Goal: Task Accomplishment & Management: Complete application form

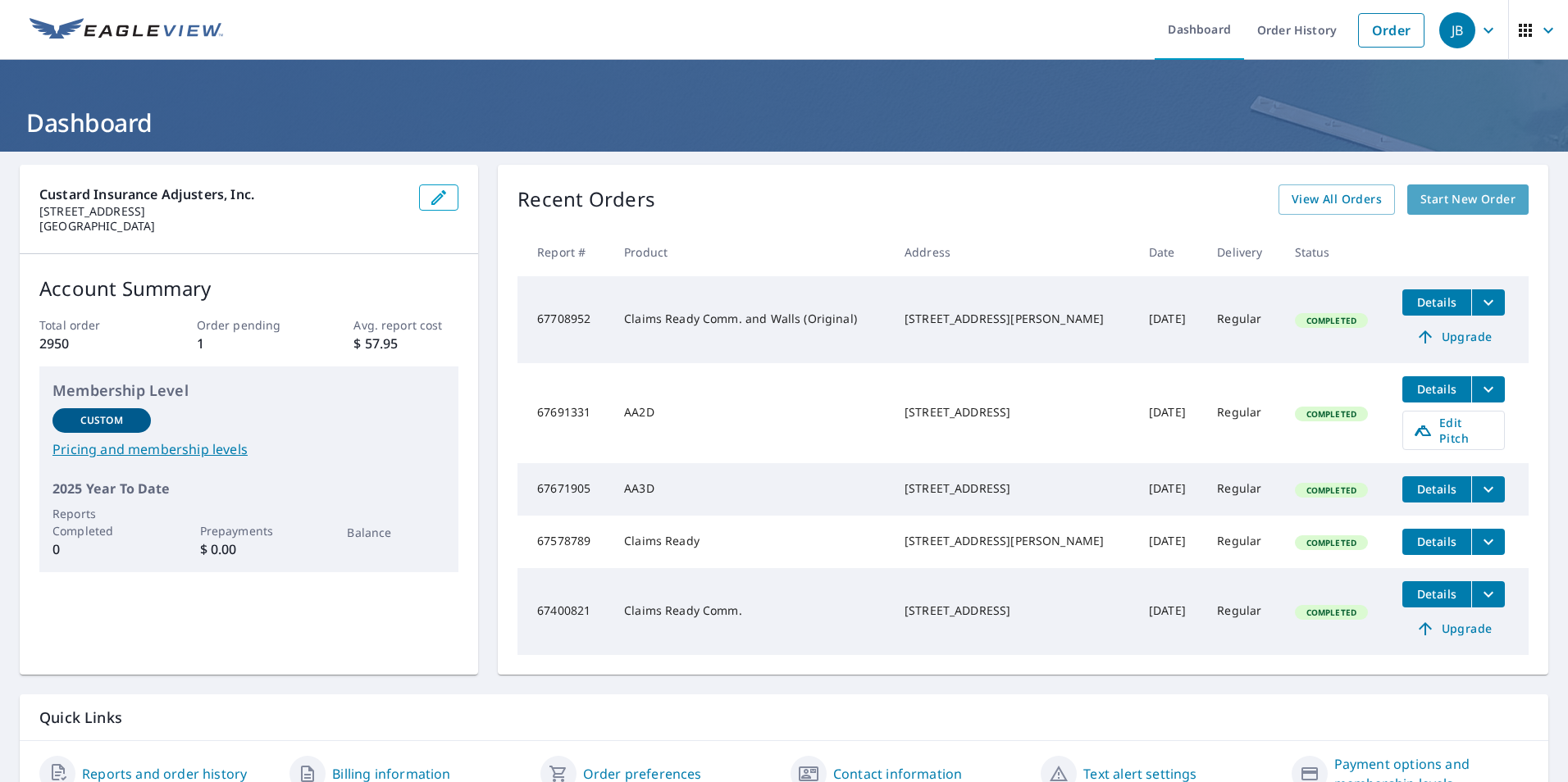
click at [1455, 199] on span "Start New Order" at bounding box center [1467, 200] width 95 height 21
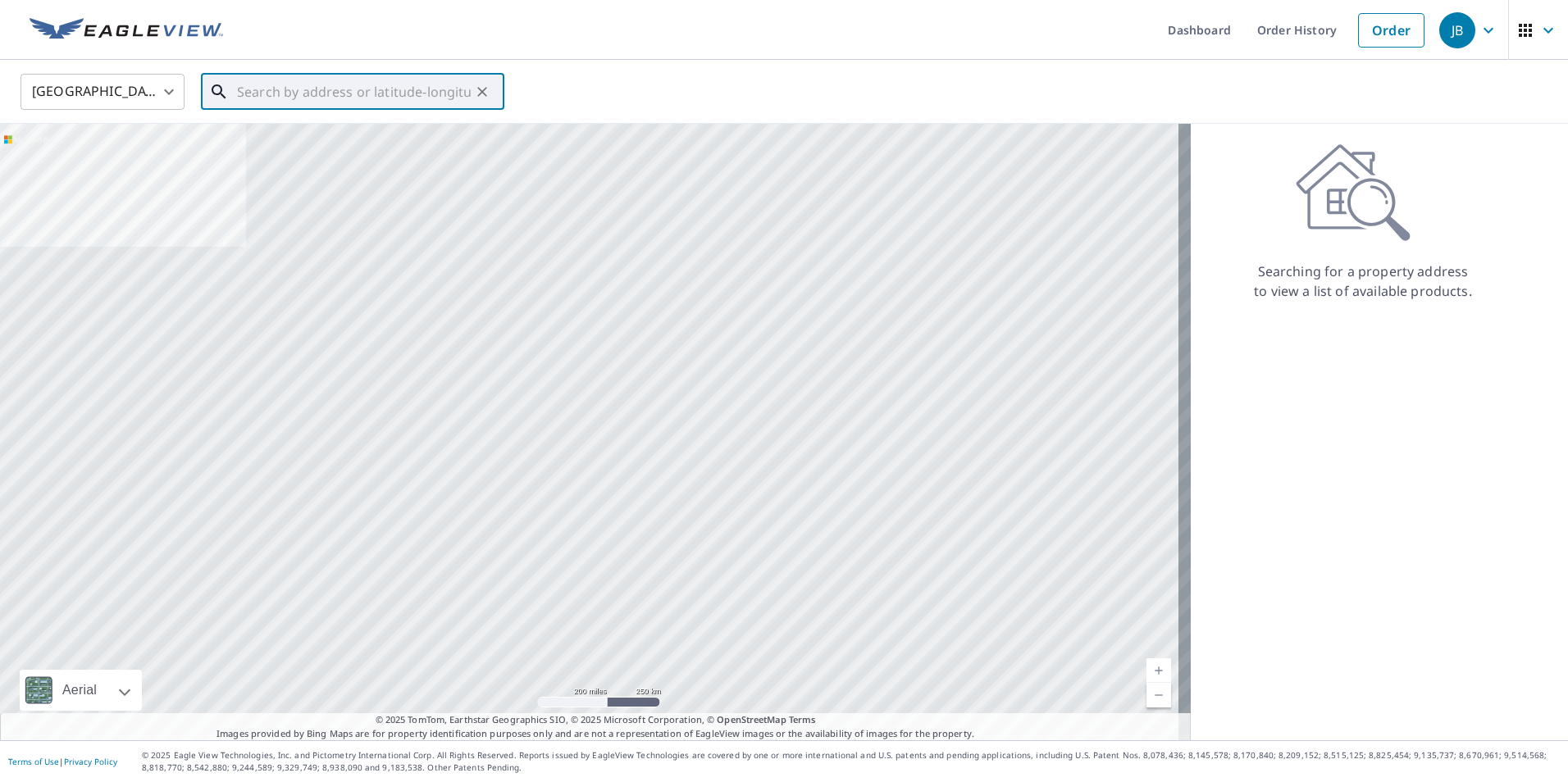
click at [291, 102] on input "text" at bounding box center [353, 92] width 234 height 46
paste input "[STREET_ADDRESS][PERSON_NAME]"
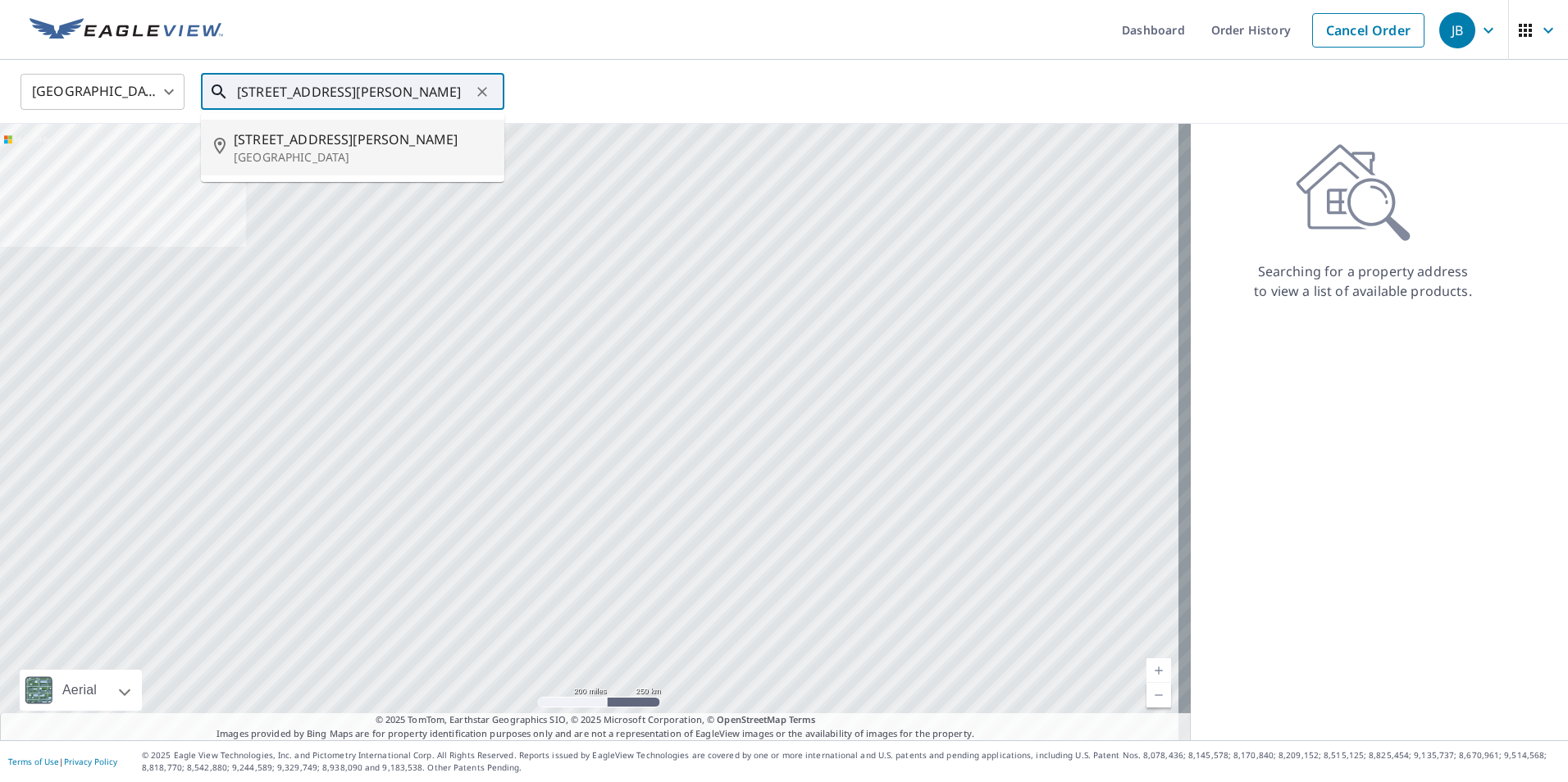
click at [334, 158] on p "[GEOGRAPHIC_DATA]" at bounding box center [363, 157] width 257 height 16
type input "[STREET_ADDRESS][PERSON_NAME]"
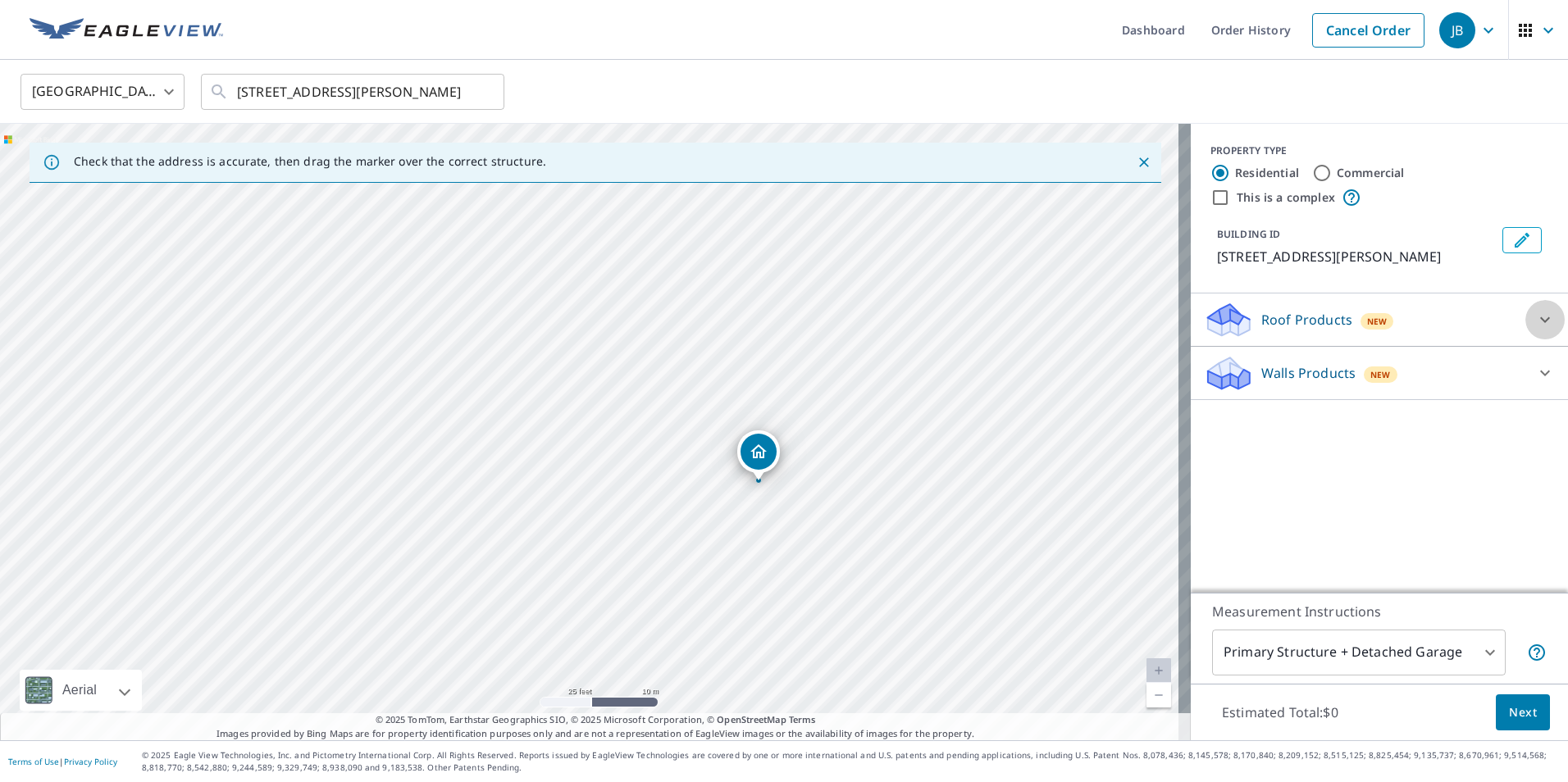
click at [1525, 331] on div at bounding box center [1545, 320] width 39 height 39
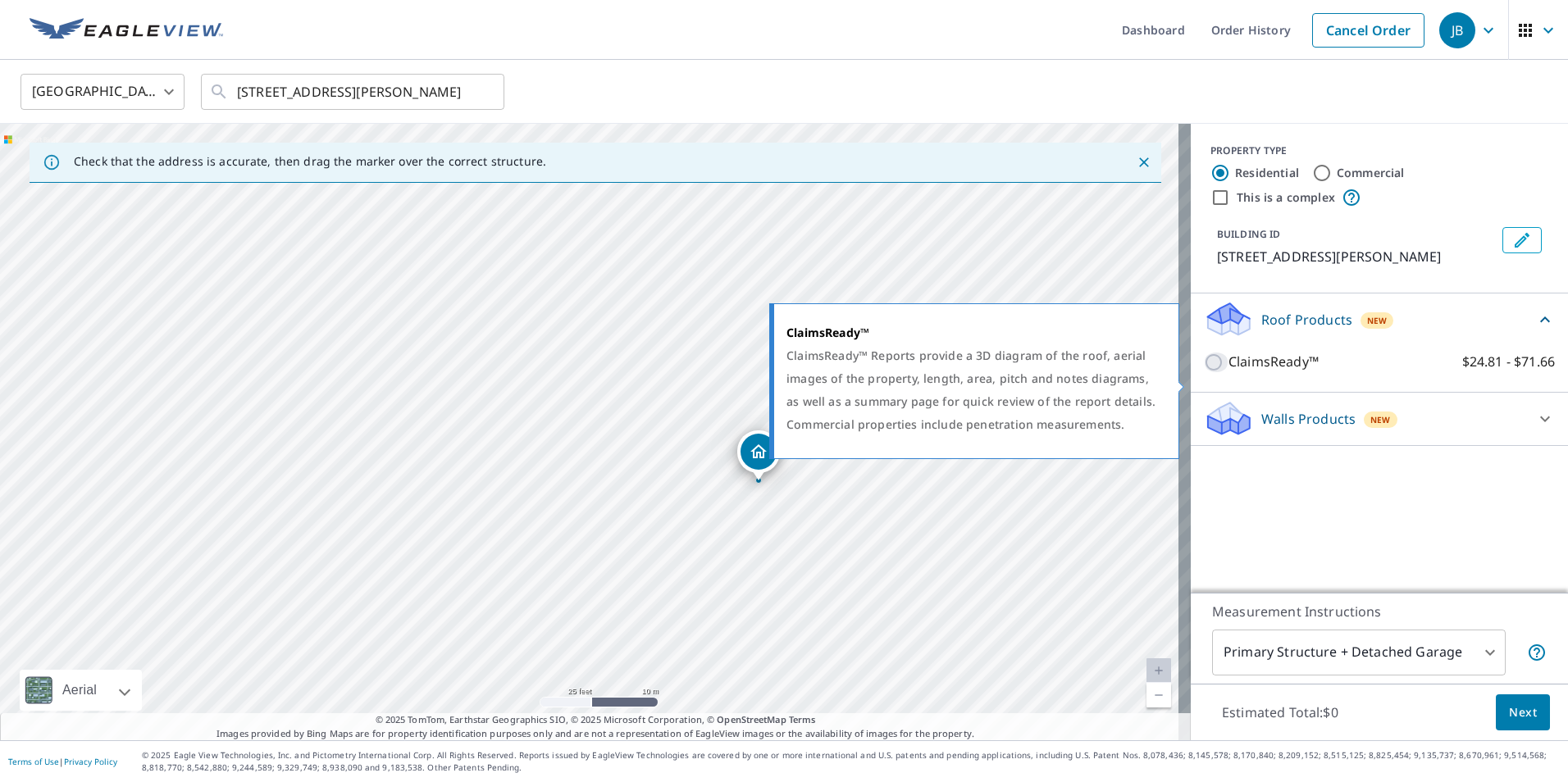
click at [1206, 372] on input "ClaimsReady™ $24.81 - $71.66" at bounding box center [1216, 362] width 25 height 20
checkbox input "true"
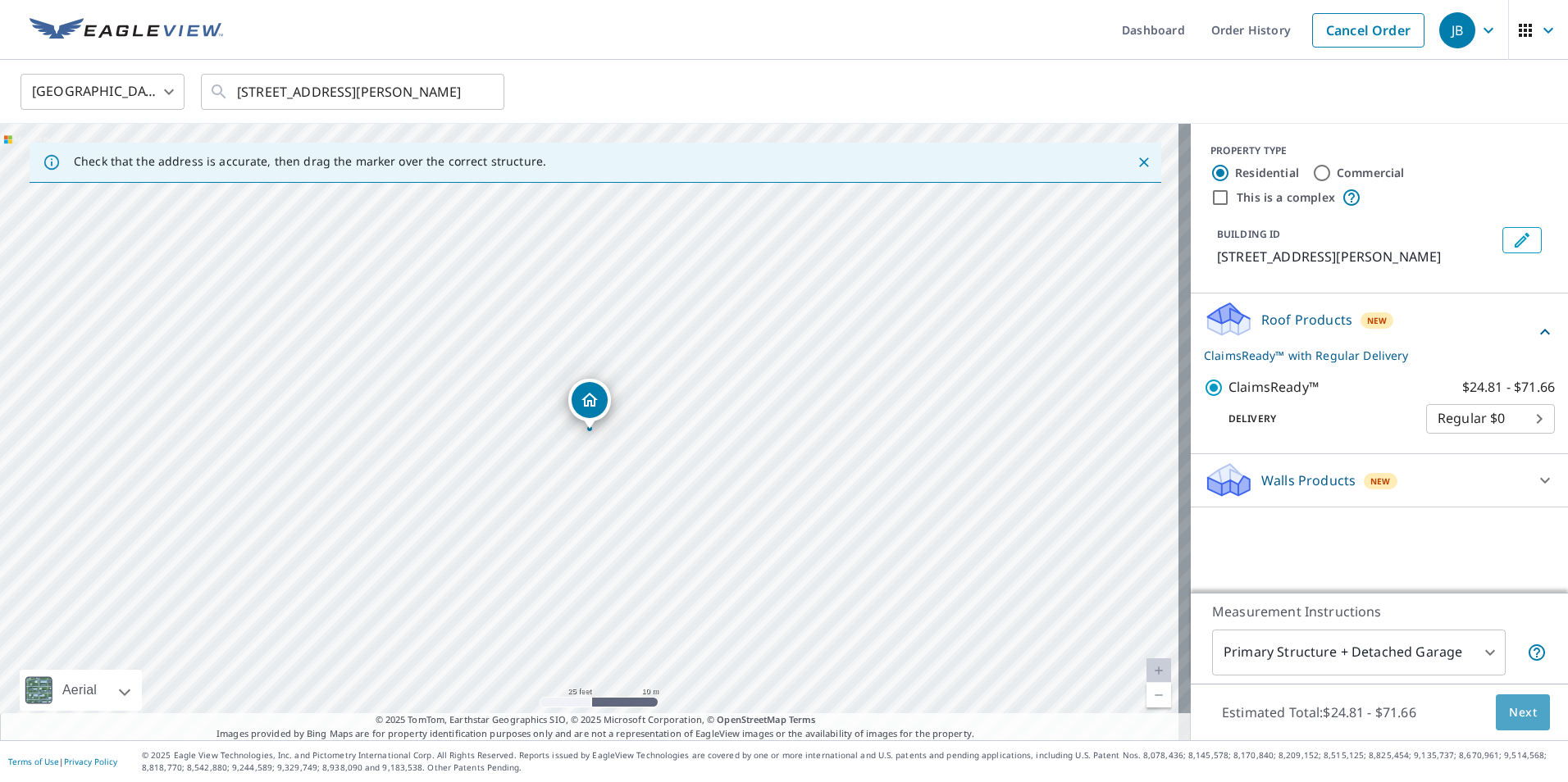
click at [1509, 704] on span "Next" at bounding box center [1523, 713] width 28 height 21
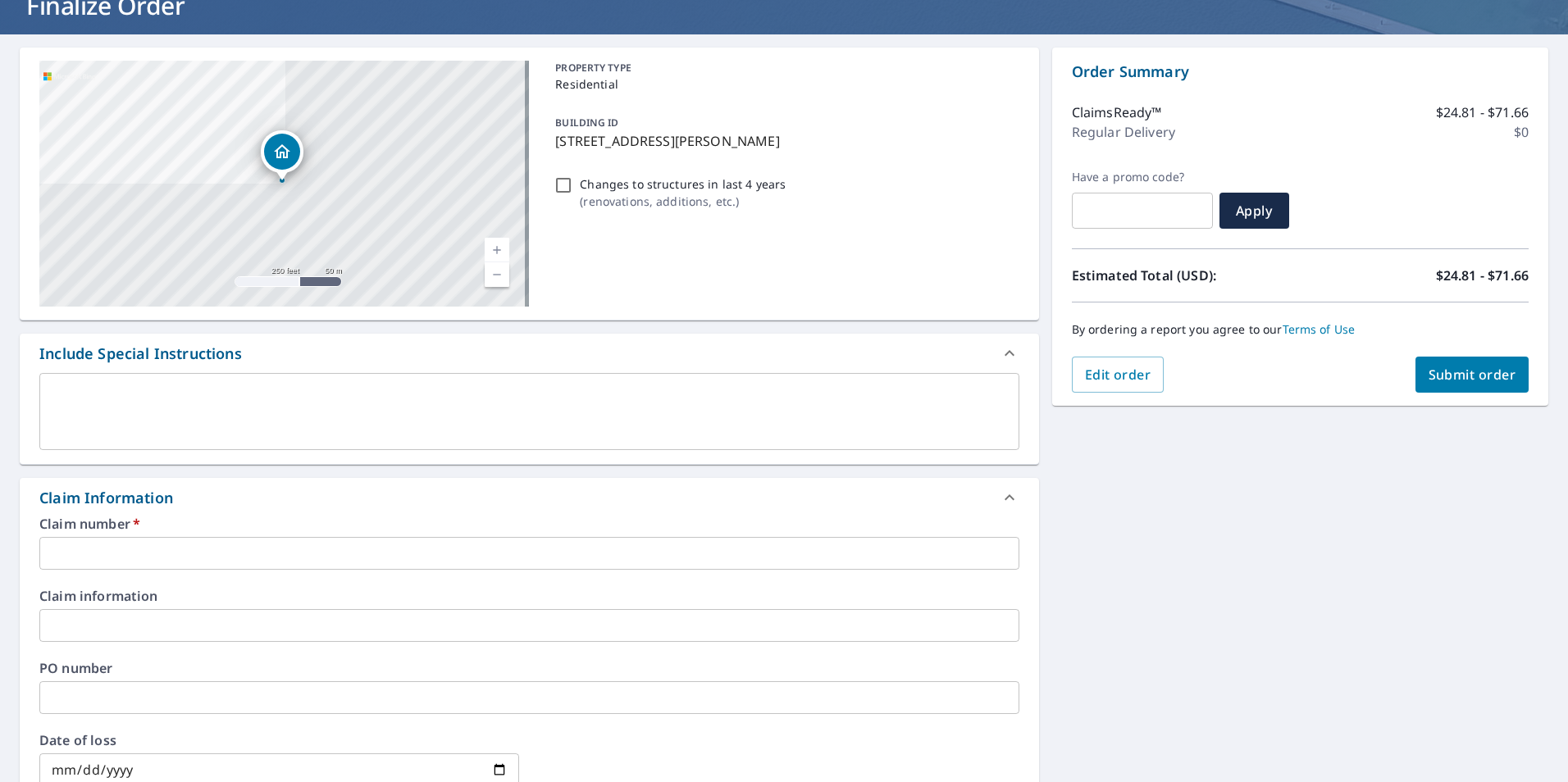
scroll to position [164, 0]
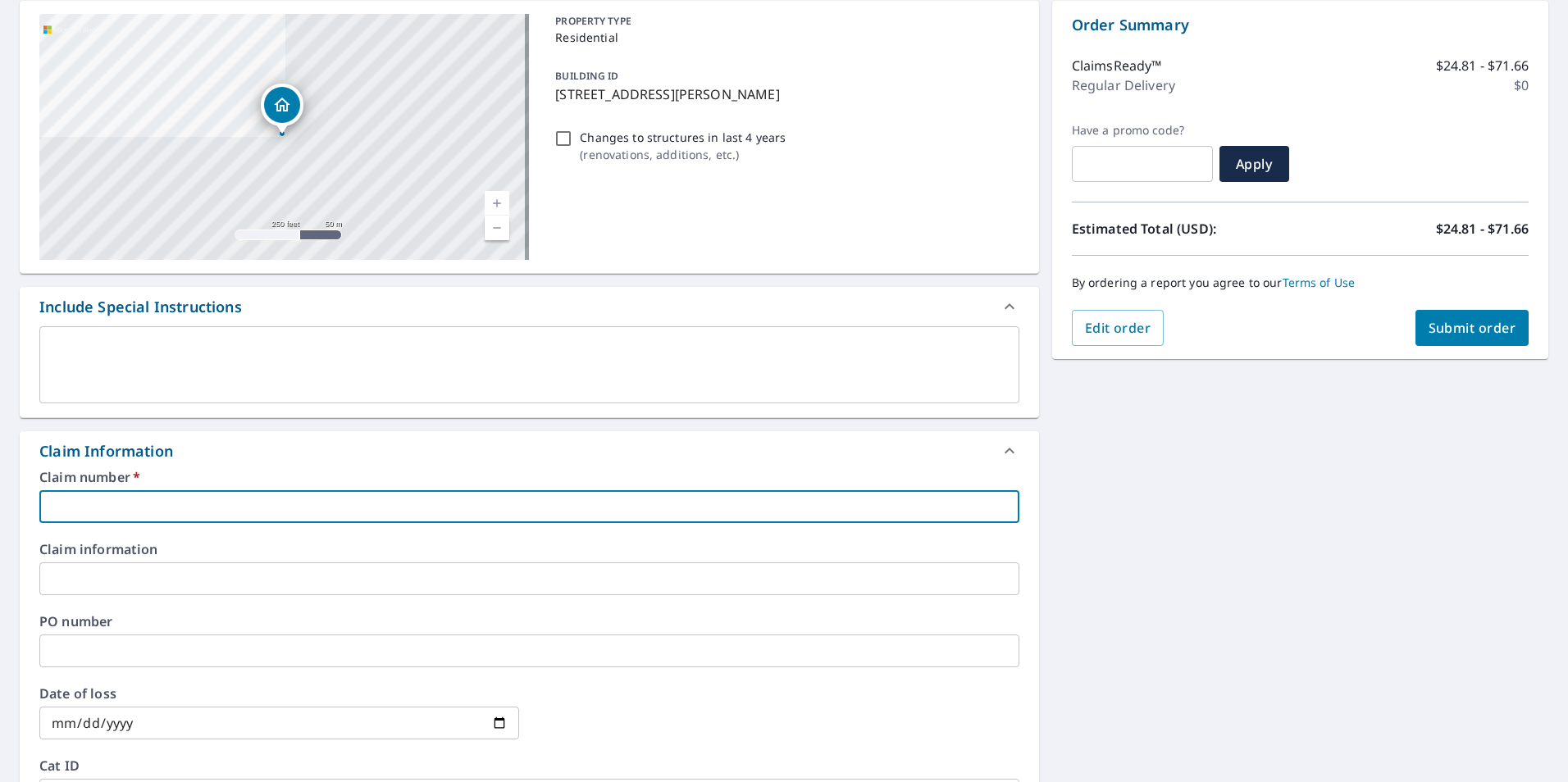
click at [195, 514] on input "text" at bounding box center [529, 507] width 980 height 33
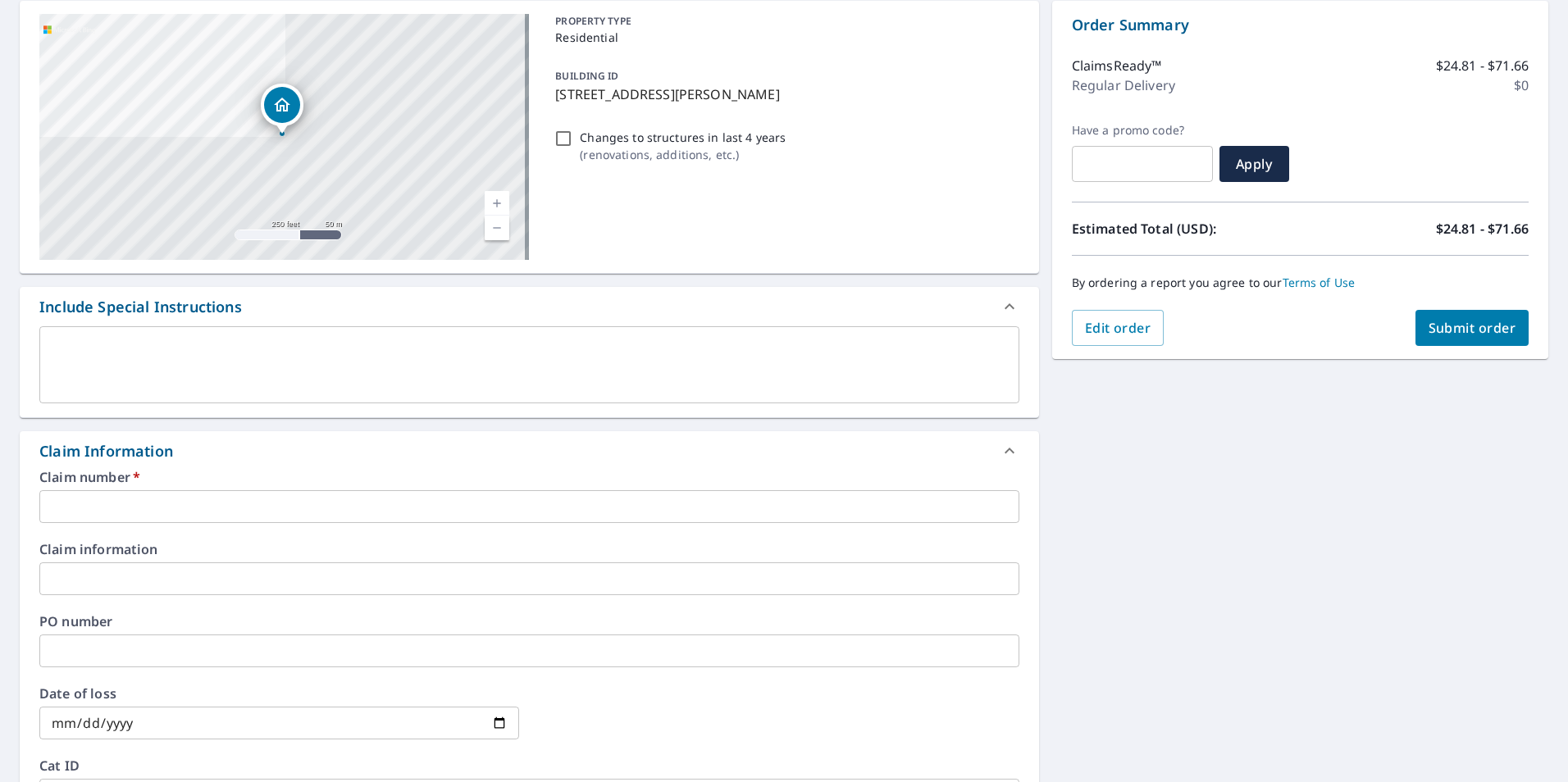
click at [231, 500] on input "text" at bounding box center [529, 507] width 980 height 33
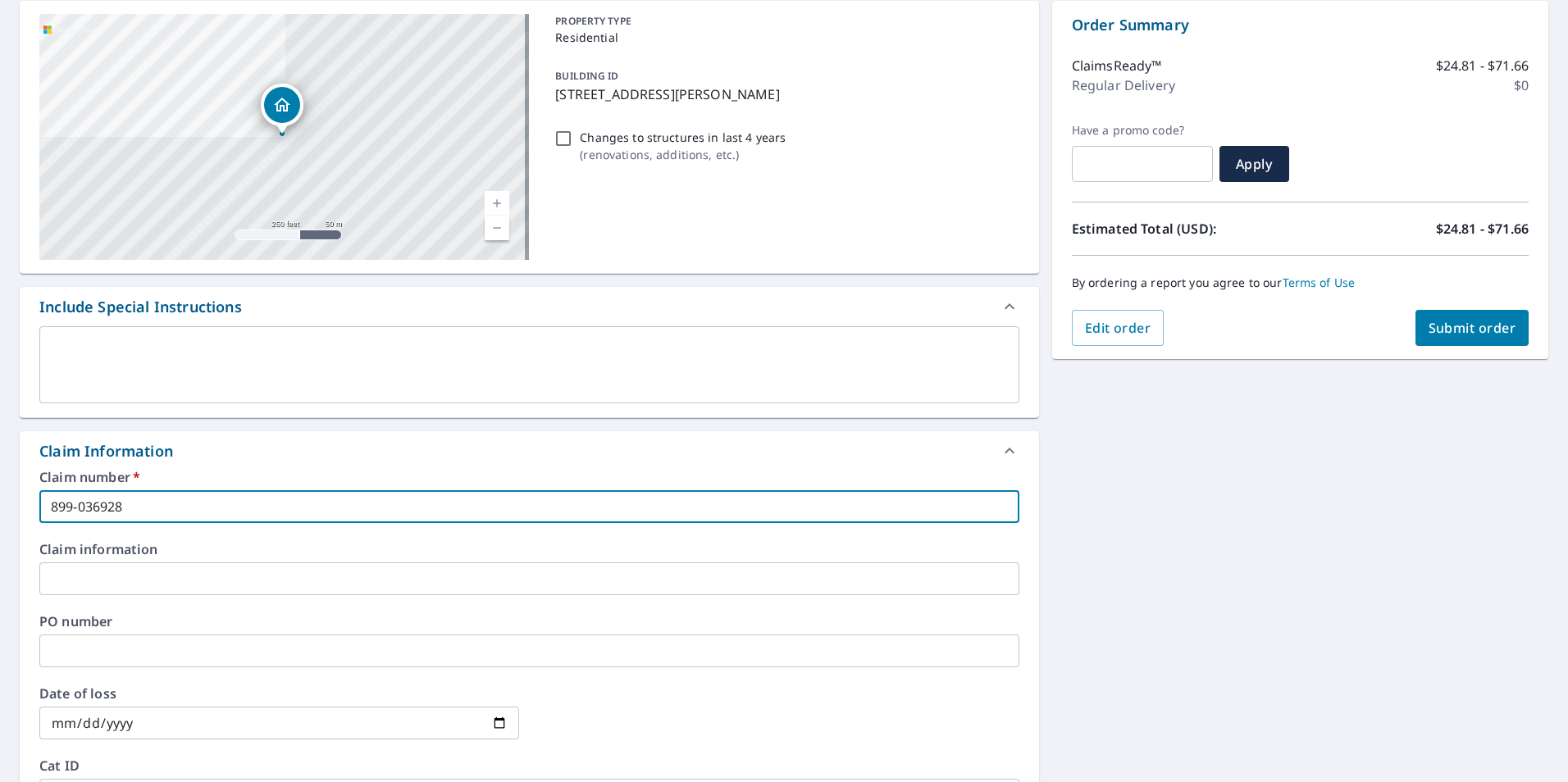
type input "899-036928"
drag, startPoint x: 145, startPoint y: 584, endPoint x: 153, endPoint y: 568, distance: 17.9
click at [145, 584] on input "text" at bounding box center [529, 579] width 980 height 33
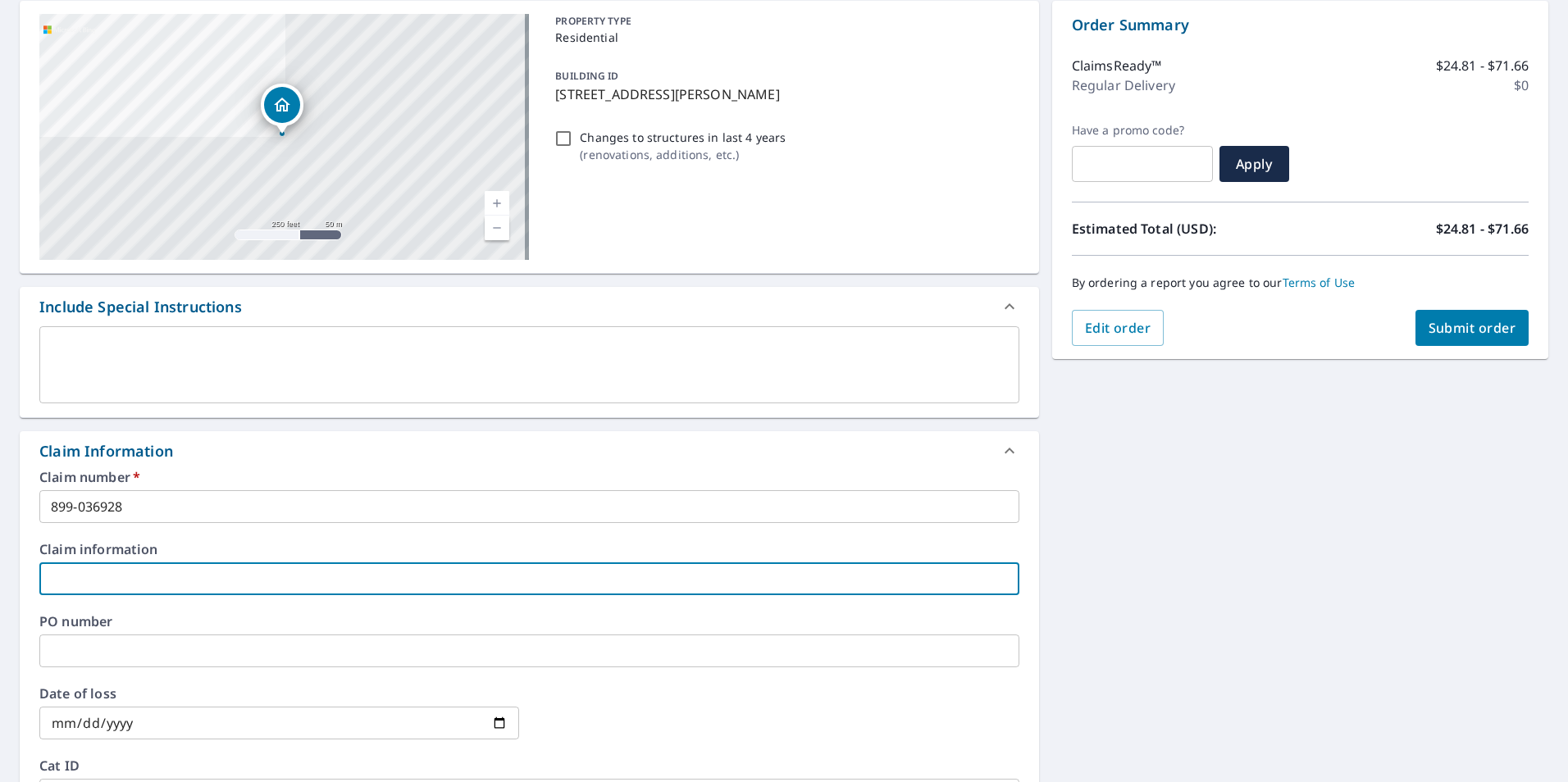
paste input "[PERSON_NAME]"
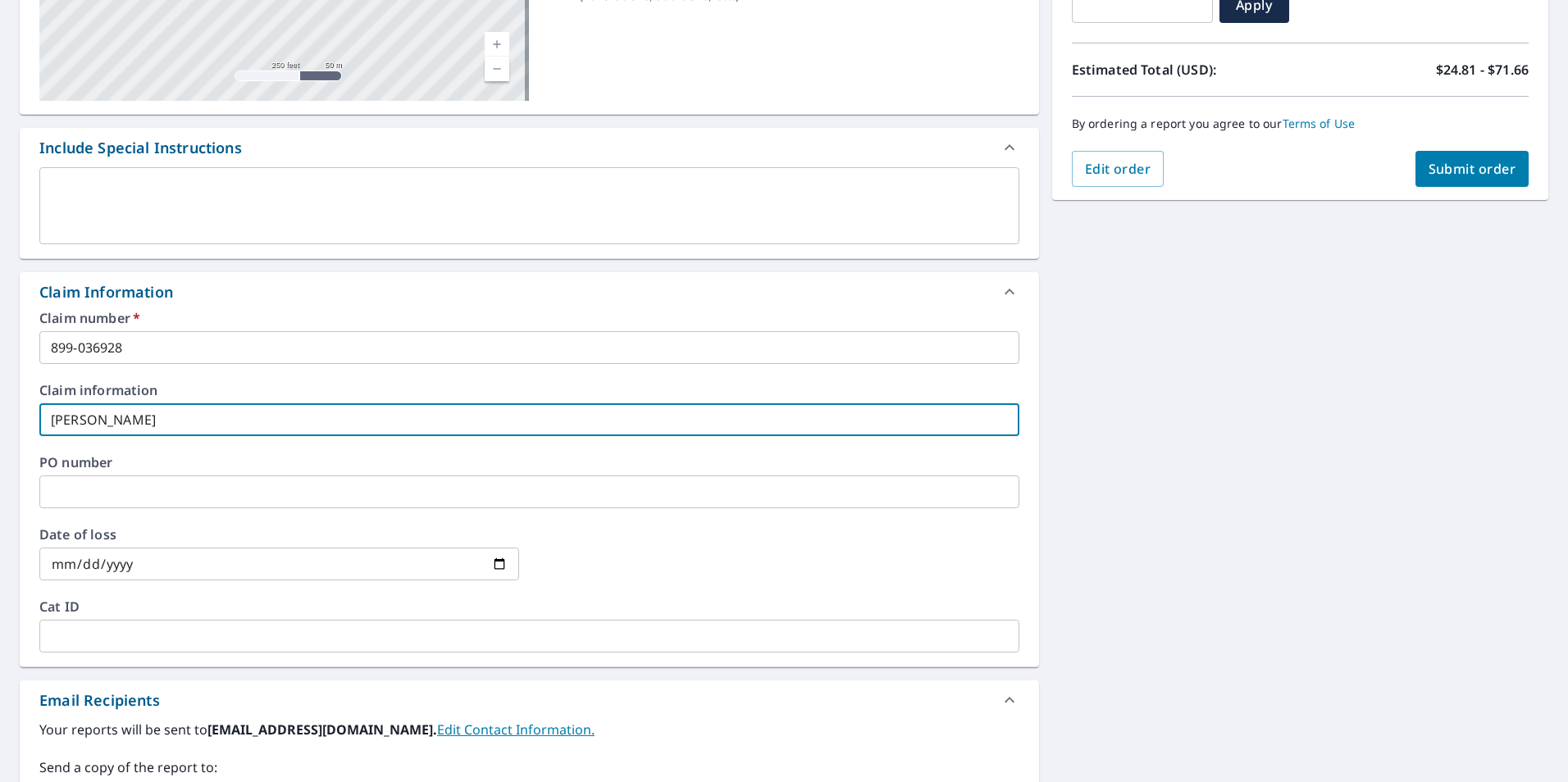
scroll to position [328, 0]
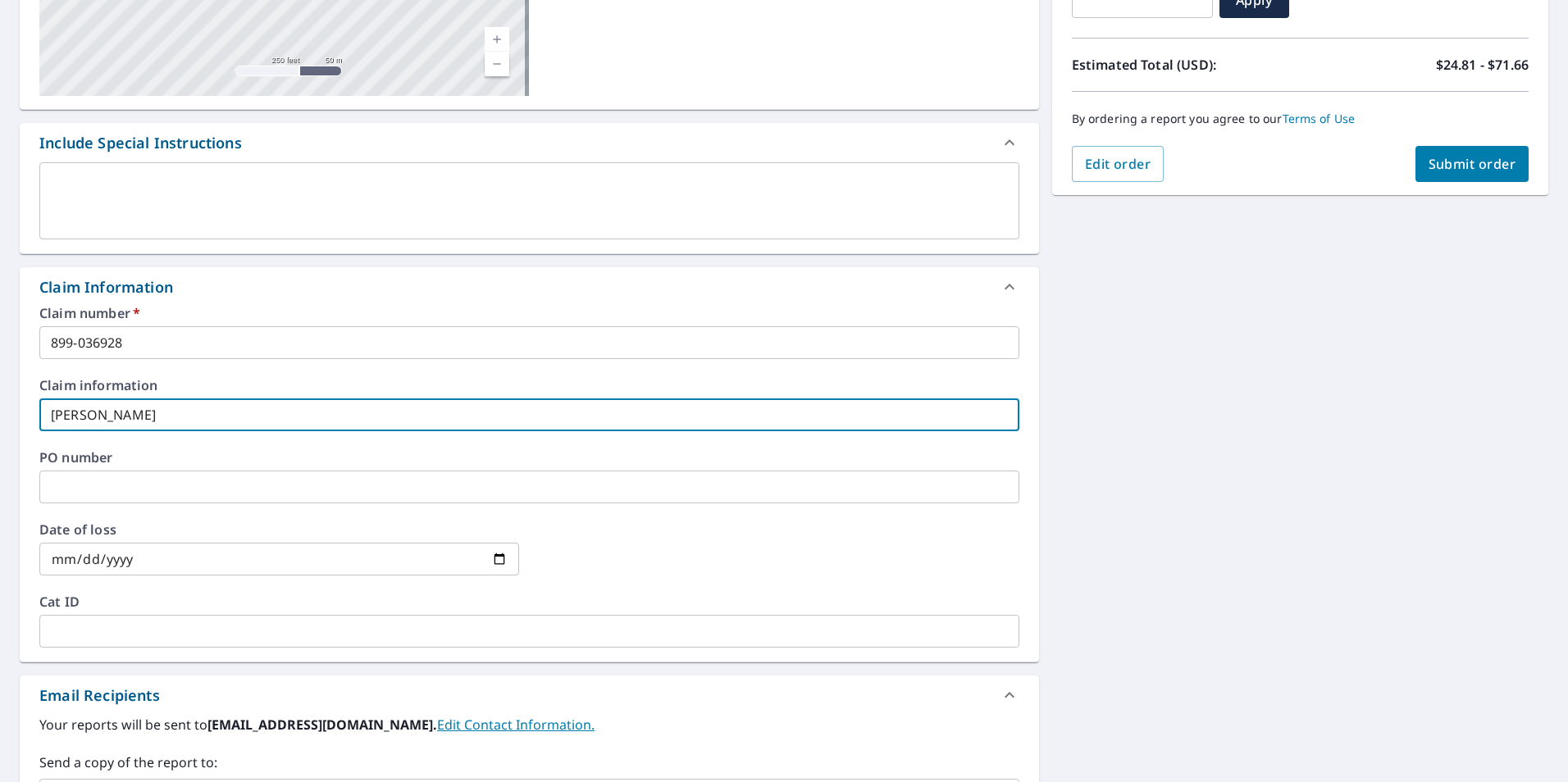
type input "[PERSON_NAME]"
click at [496, 560] on input "date" at bounding box center [279, 559] width 479 height 33
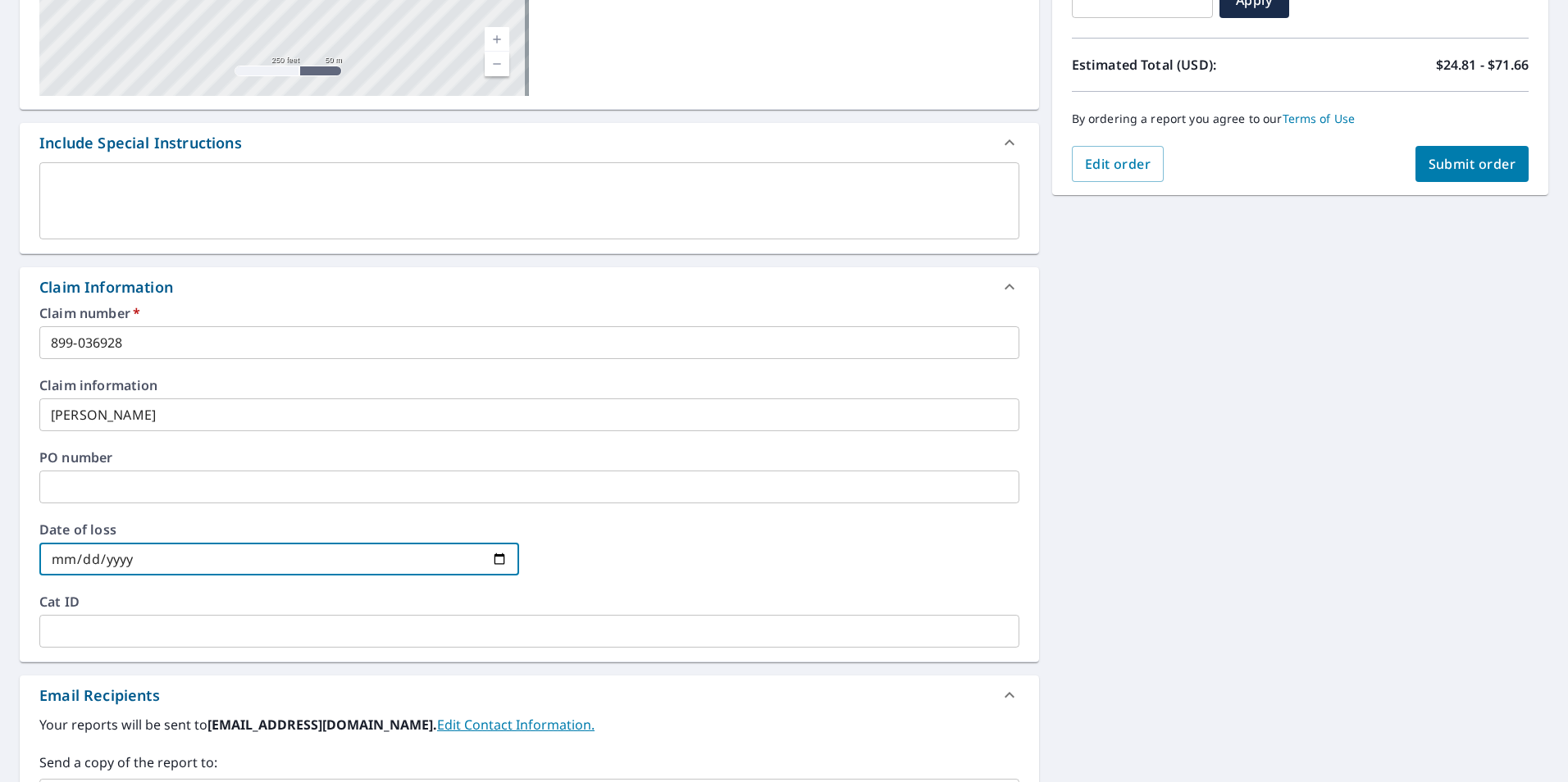
click at [496, 559] on input "date" at bounding box center [279, 559] width 479 height 33
type input "[DATE]"
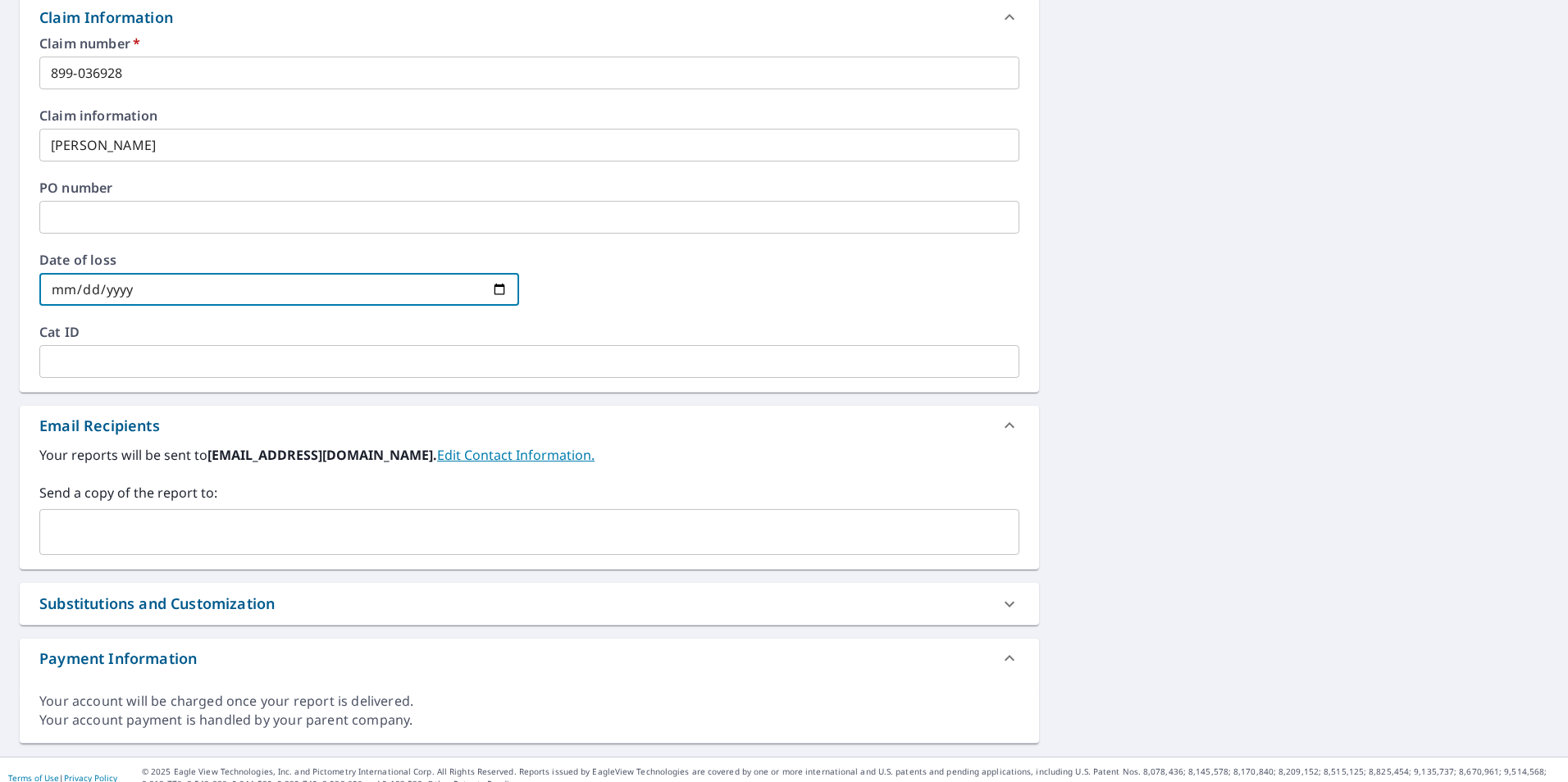
scroll to position [614, 0]
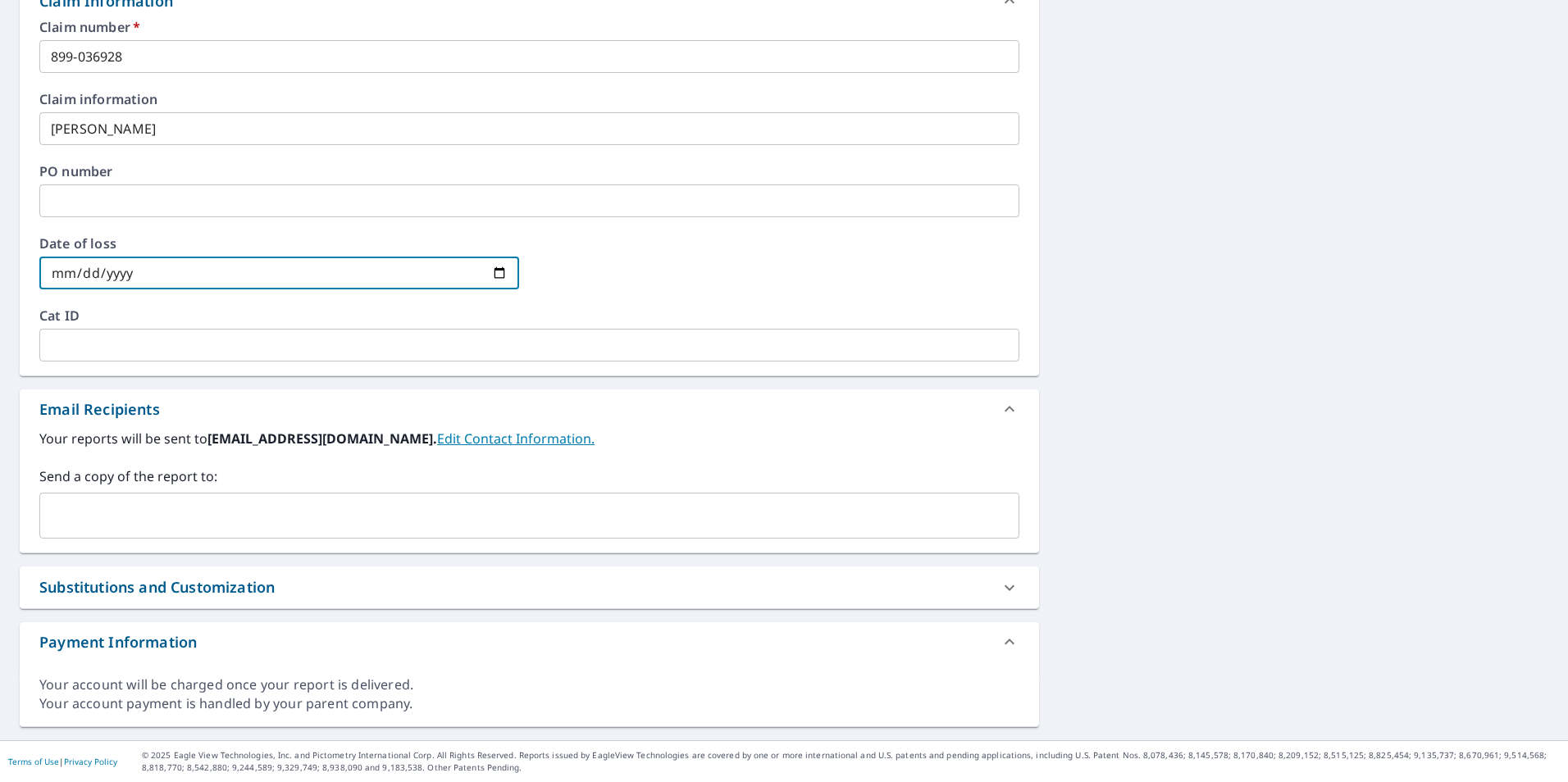
click at [262, 508] on input "text" at bounding box center [517, 515] width 940 height 31
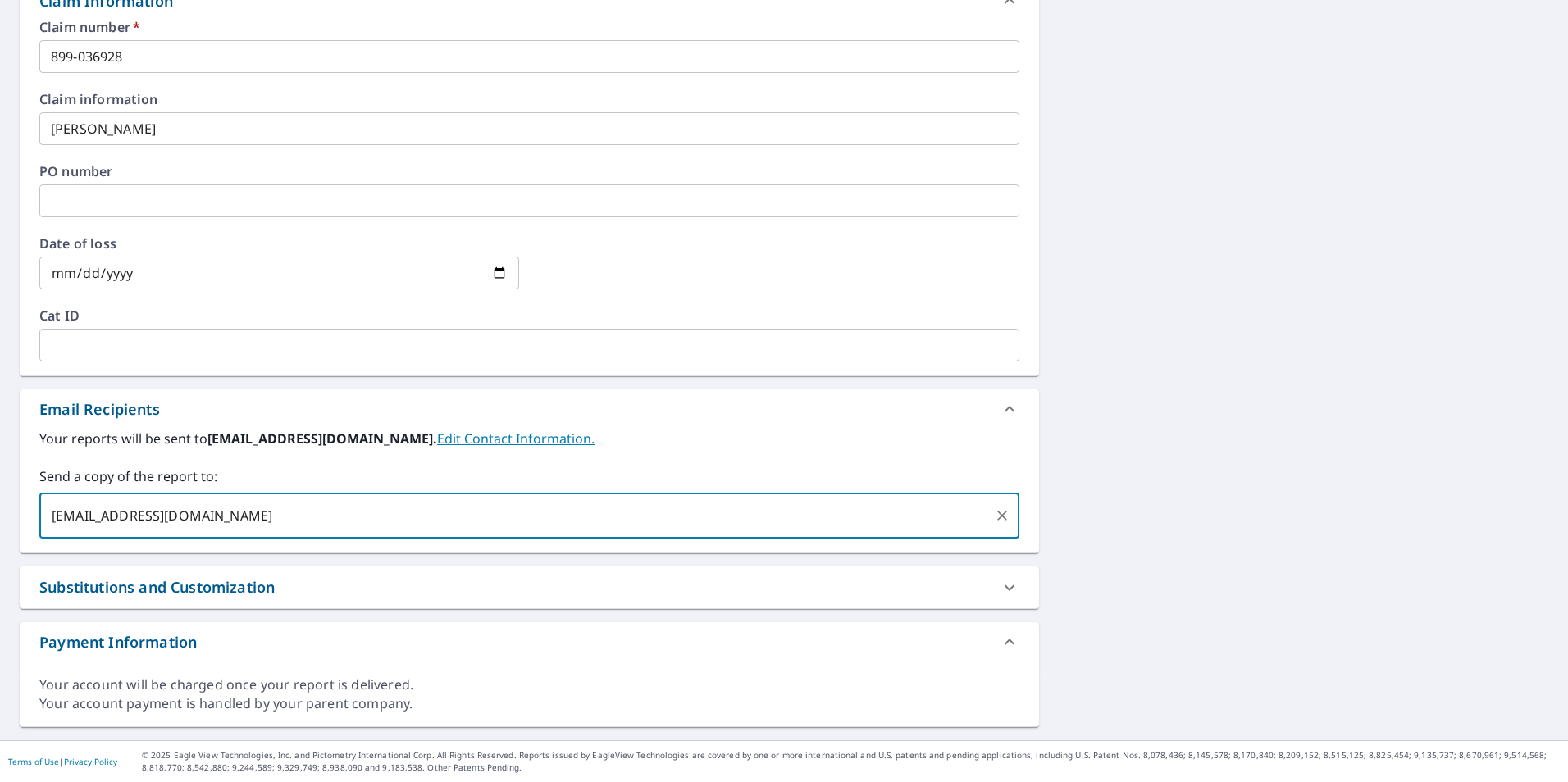
type input "[EMAIL_ADDRESS][DOMAIN_NAME]"
click at [487, 573] on div "Substitutions and Customization" at bounding box center [529, 587] width 1019 height 42
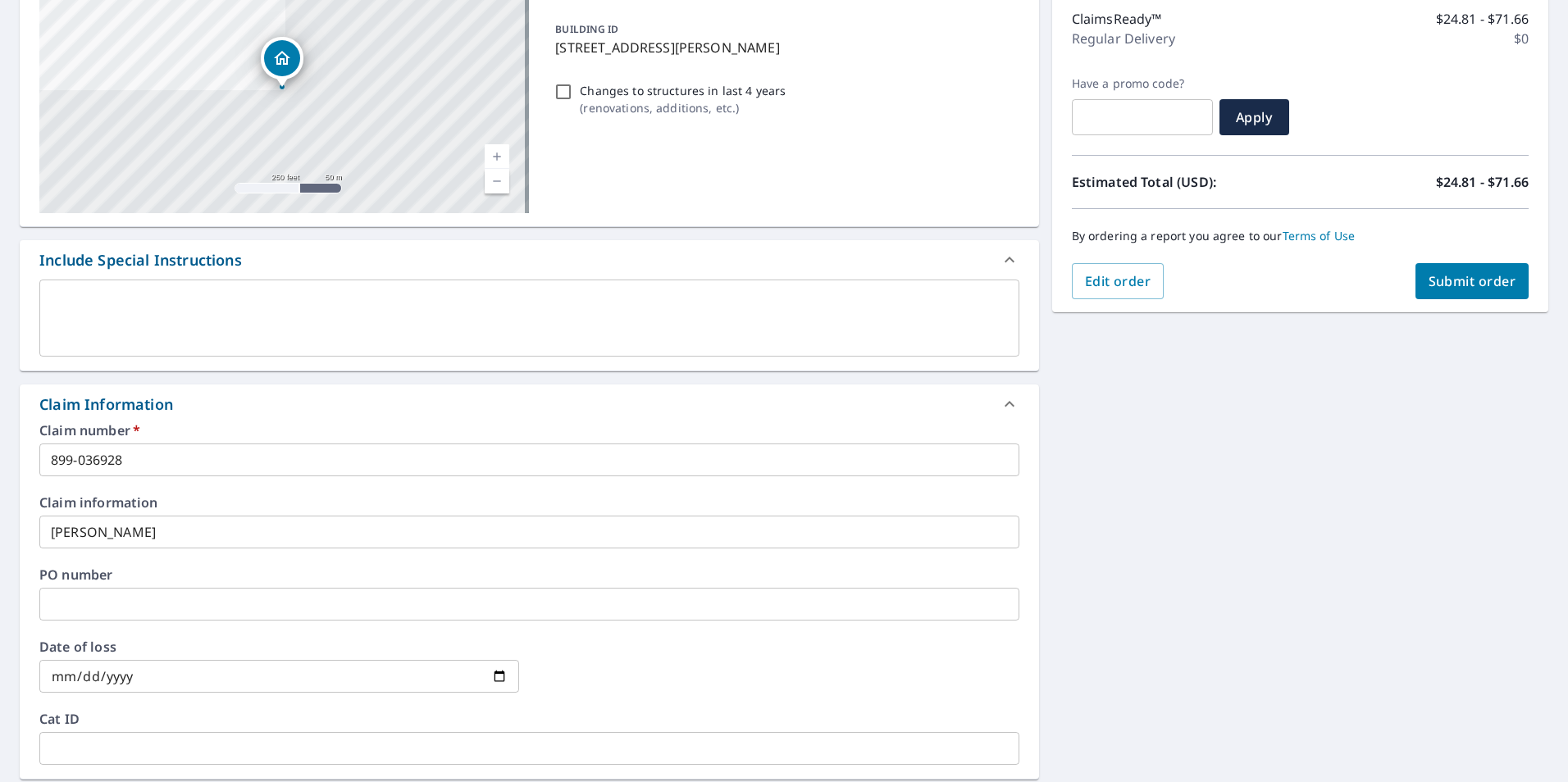
scroll to position [51, 0]
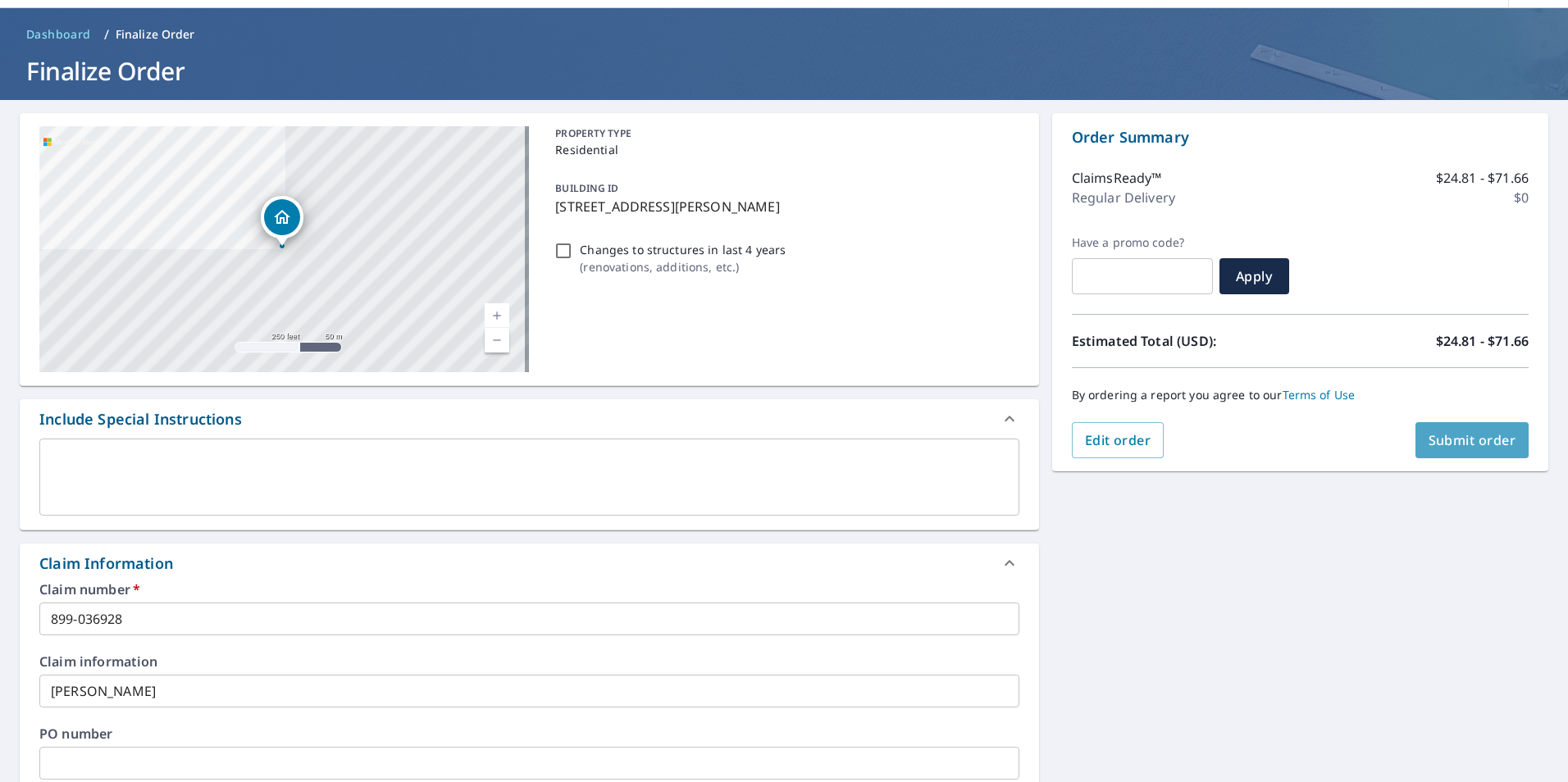
click at [1433, 446] on span "Submit order" at bounding box center [1472, 440] width 87 height 18
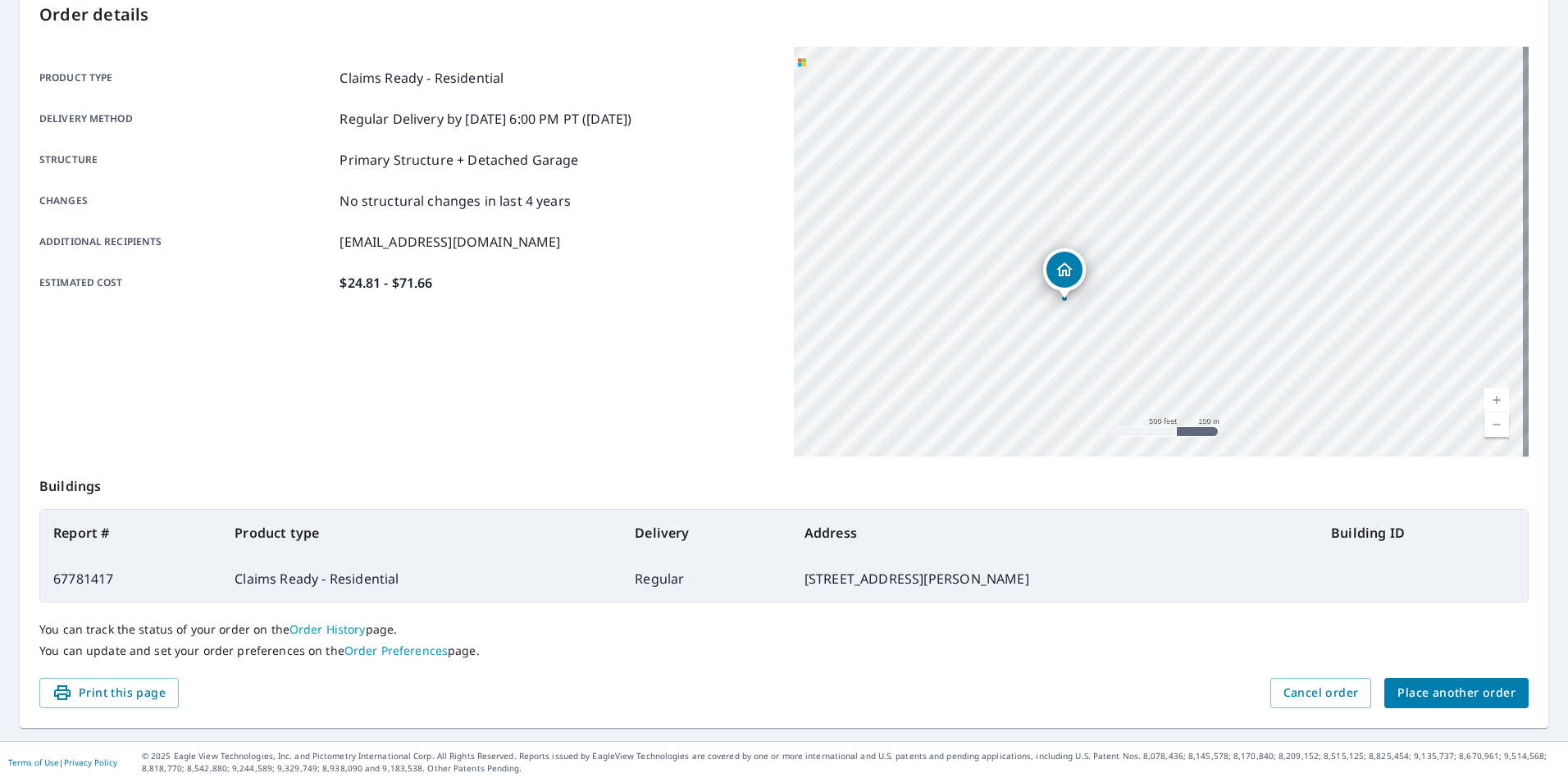
scroll to position [183, 0]
